Goal: Navigation & Orientation: Find specific page/section

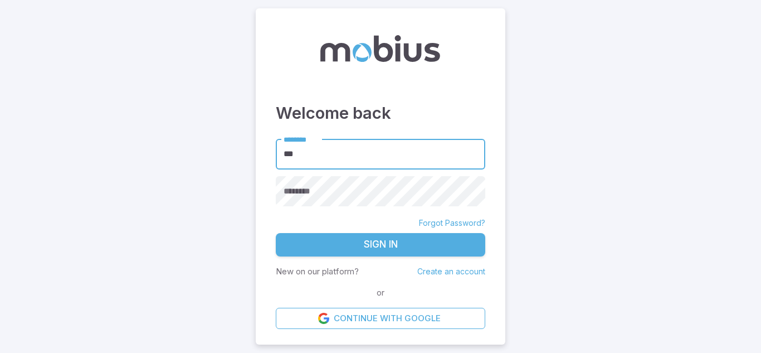
type input "****"
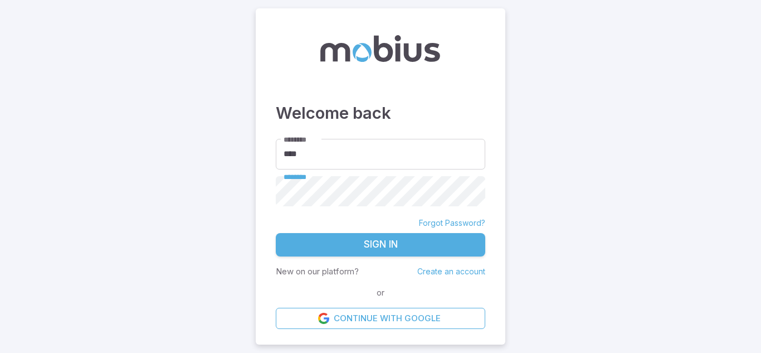
click at [276, 233] on button "Sign In" at bounding box center [381, 244] width 210 height 23
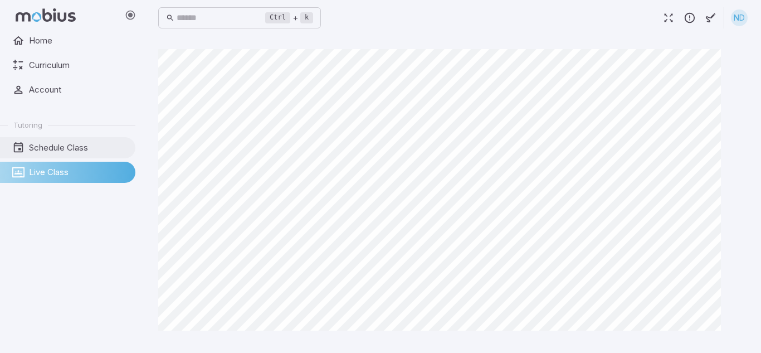
click at [90, 145] on span "Schedule Class" at bounding box center [78, 148] width 99 height 12
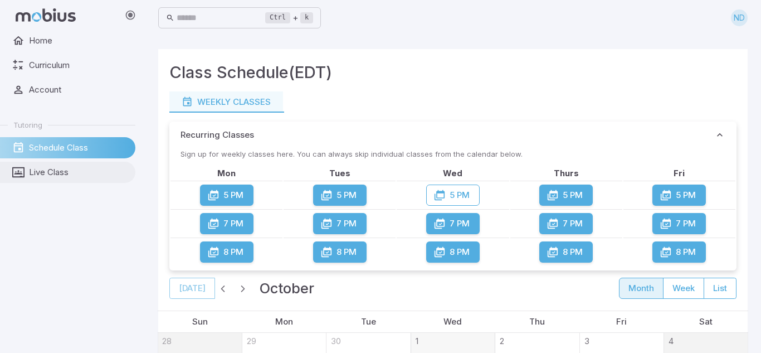
click at [76, 166] on span "Live Class" at bounding box center [78, 172] width 99 height 12
